Goal: Task Accomplishment & Management: Manage account settings

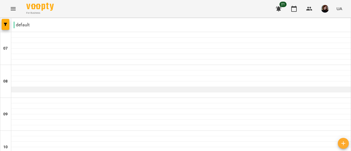
scroll to position [411, 0]
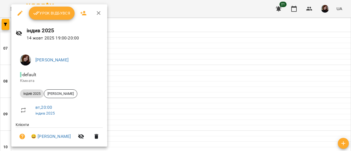
click at [43, 17] on button "Урок відбувся" at bounding box center [52, 13] width 46 height 13
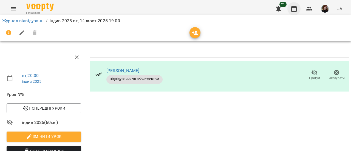
click at [296, 9] on icon "button" at bounding box center [294, 8] width 7 height 7
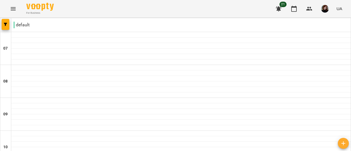
scroll to position [411, 0]
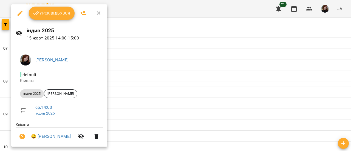
click at [55, 15] on span "Урок відбувся" at bounding box center [51, 13] width 37 height 7
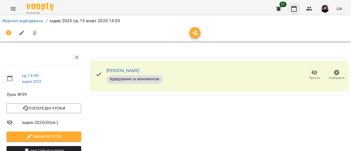
click at [301, 7] on button "button" at bounding box center [294, 8] width 13 height 13
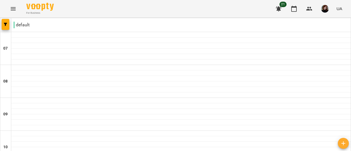
scroll to position [411, 0]
